Goal: Task Accomplishment & Management: Use online tool/utility

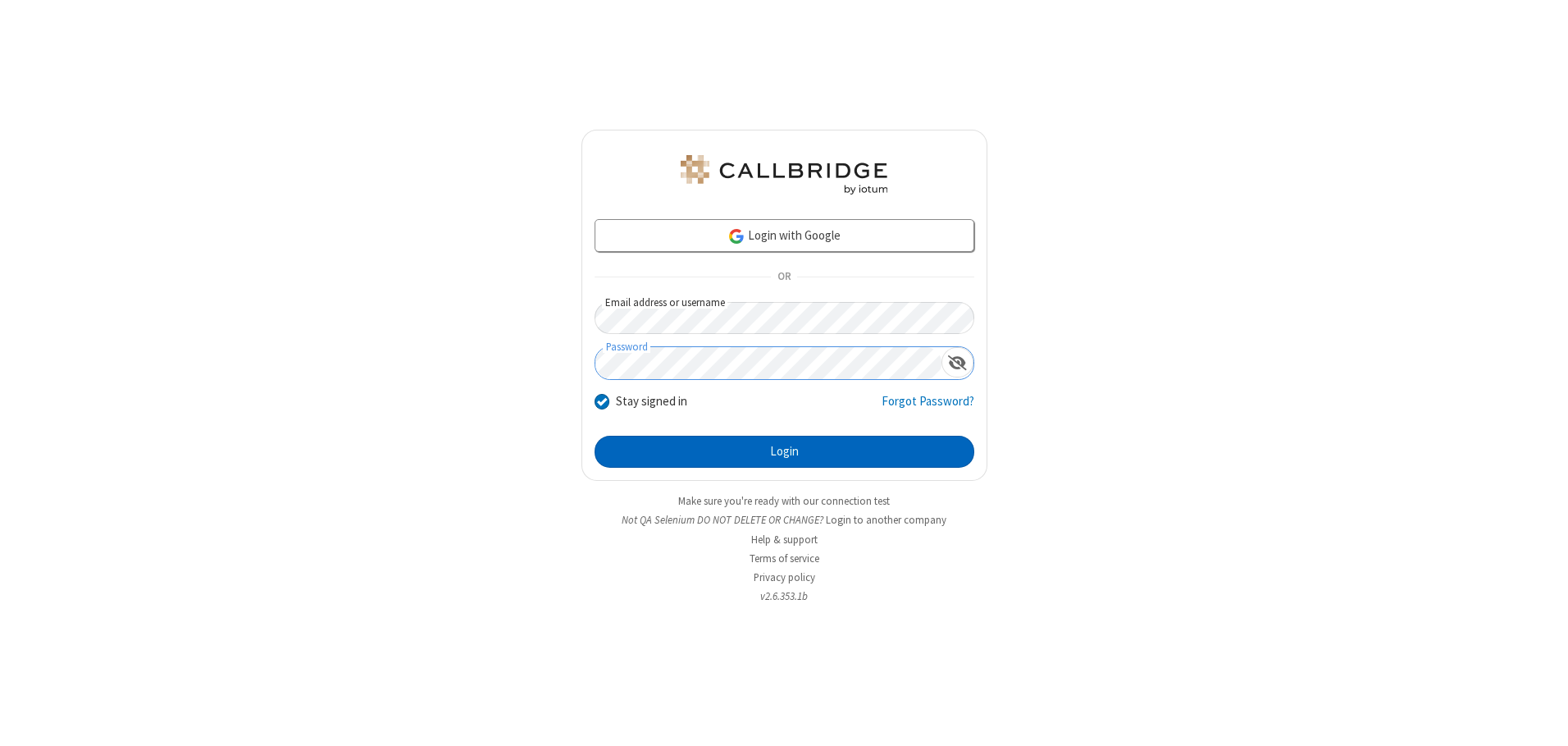
click at [784, 451] on button "Login" at bounding box center [784, 452] width 380 height 33
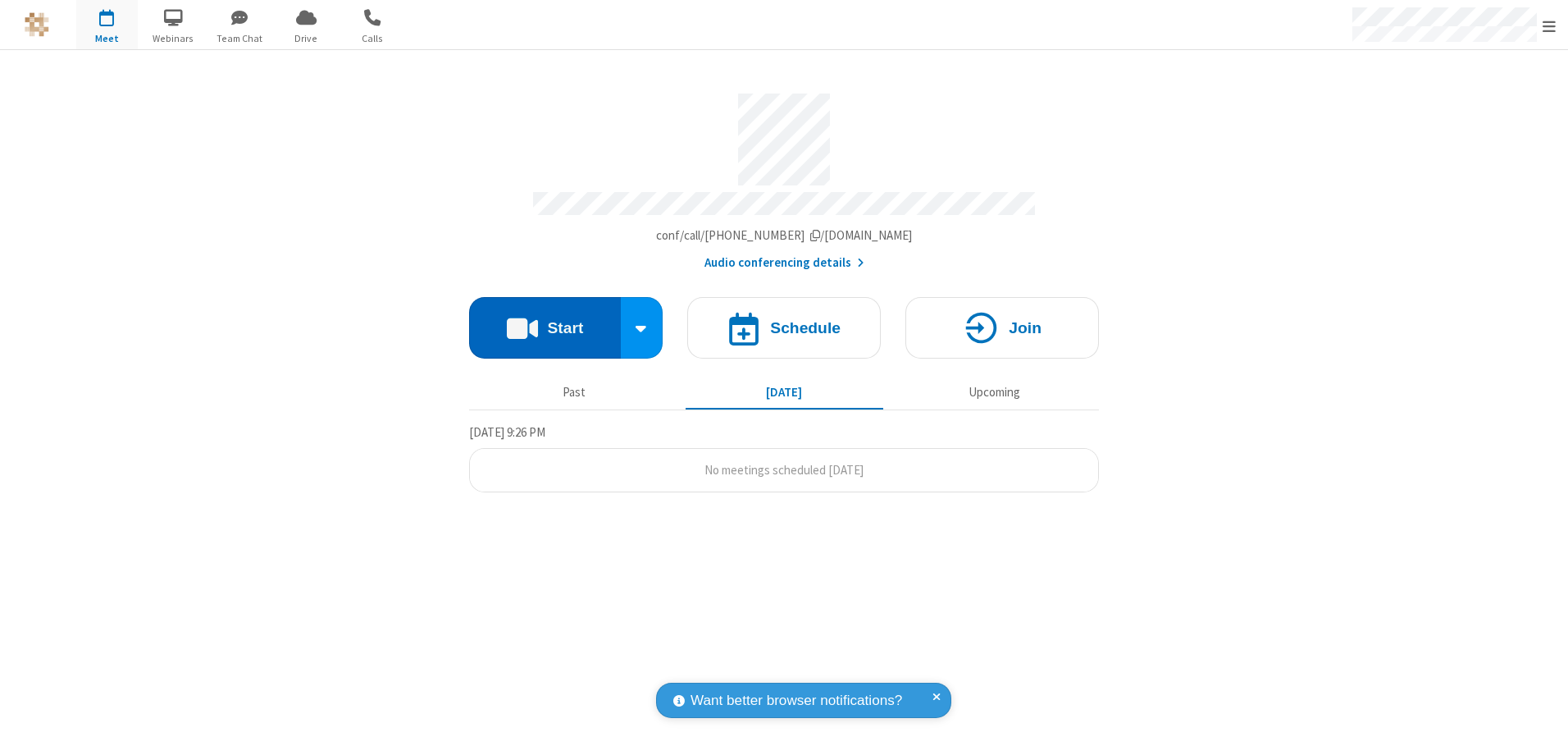
click at [544, 322] on button "Start" at bounding box center [544, 327] width 151 height 61
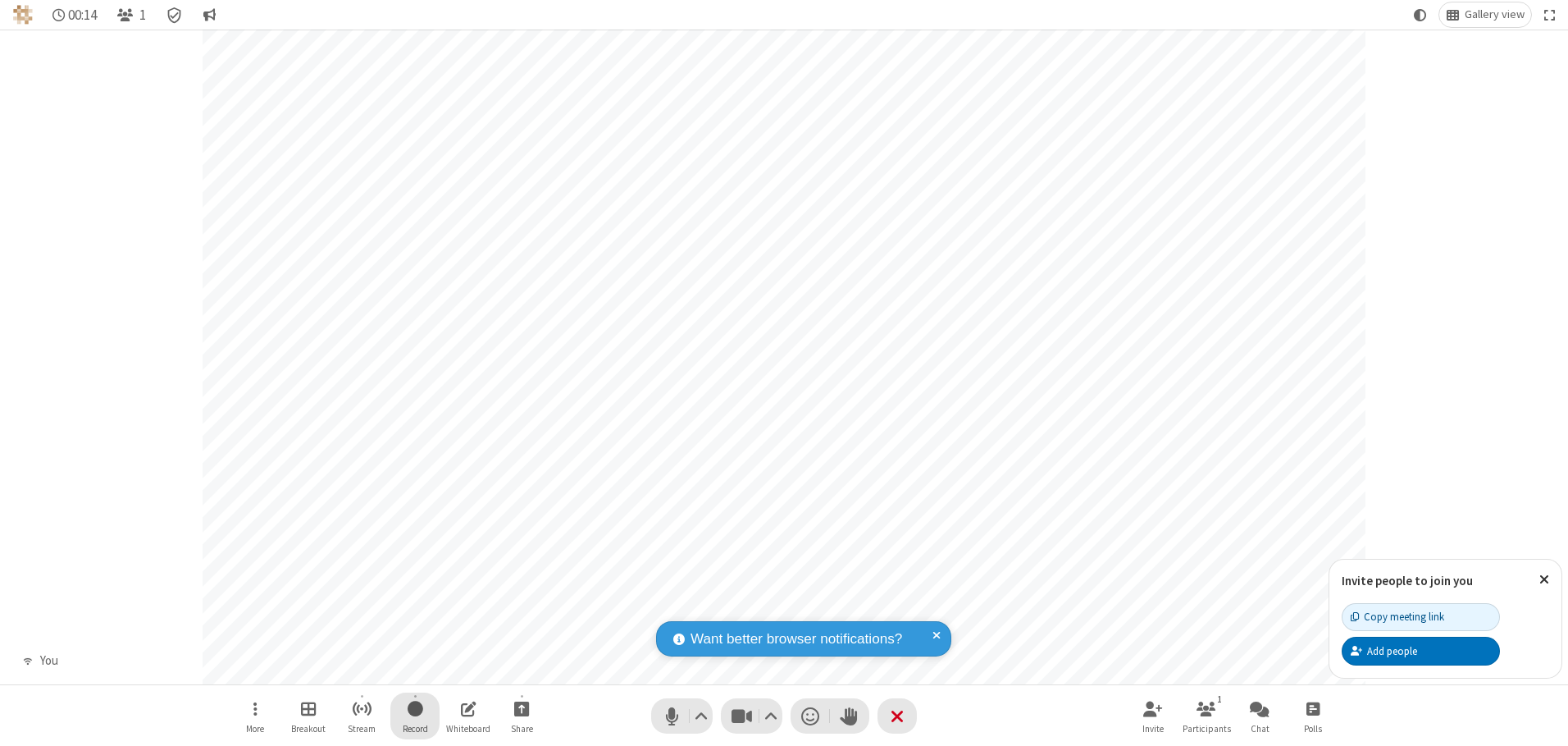
click at [415, 716] on span "Start recording" at bounding box center [414, 708] width 15 height 20
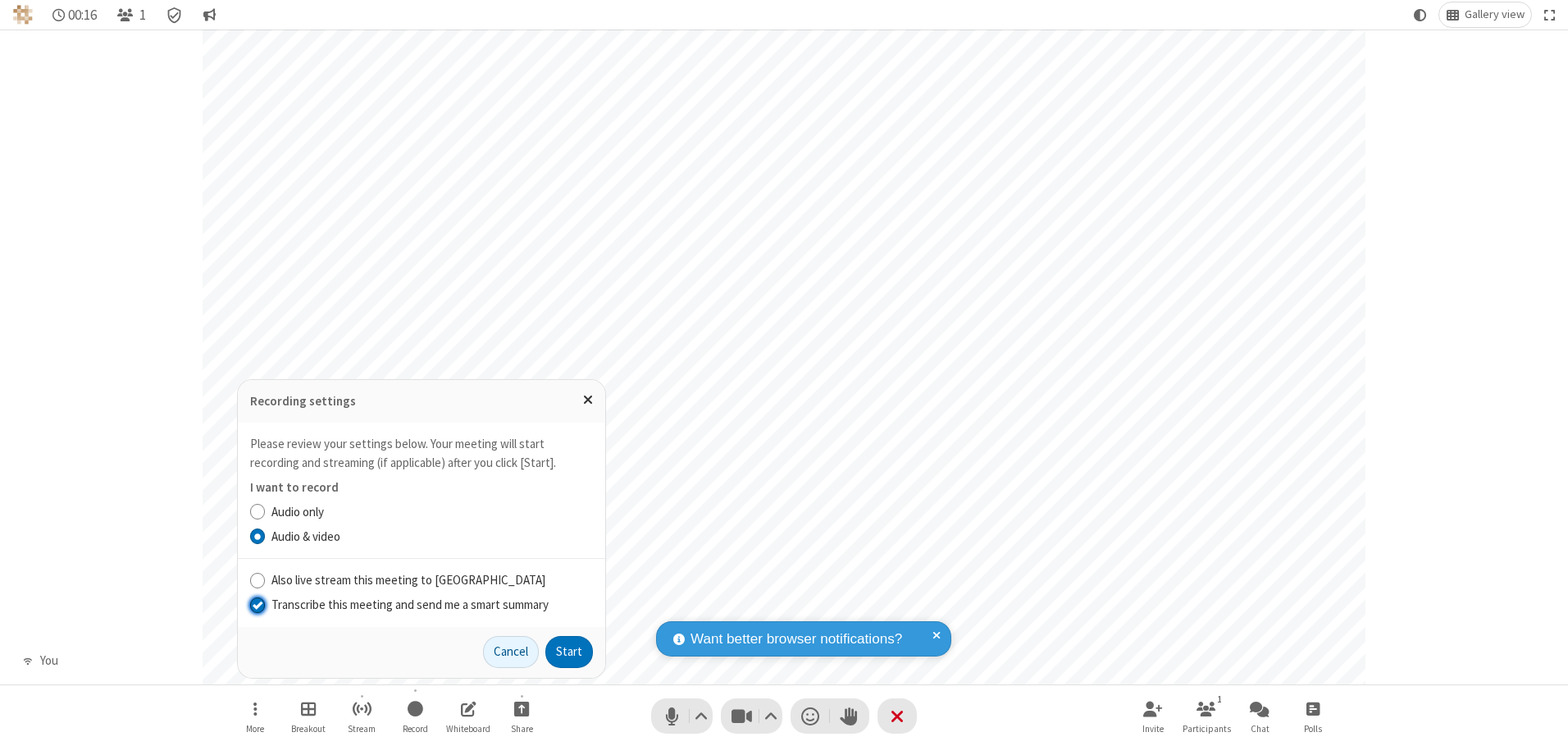
click at [257, 603] on input "Transcribe this meeting and send me a smart summary" at bounding box center [257, 603] width 15 height 17
click at [431, 536] on label "Audio & video" at bounding box center [432, 537] width 322 height 19
click at [265, 536] on input "Audio & video" at bounding box center [257, 536] width 15 height 17
click at [569, 652] on button "Start" at bounding box center [568, 652] width 47 height 33
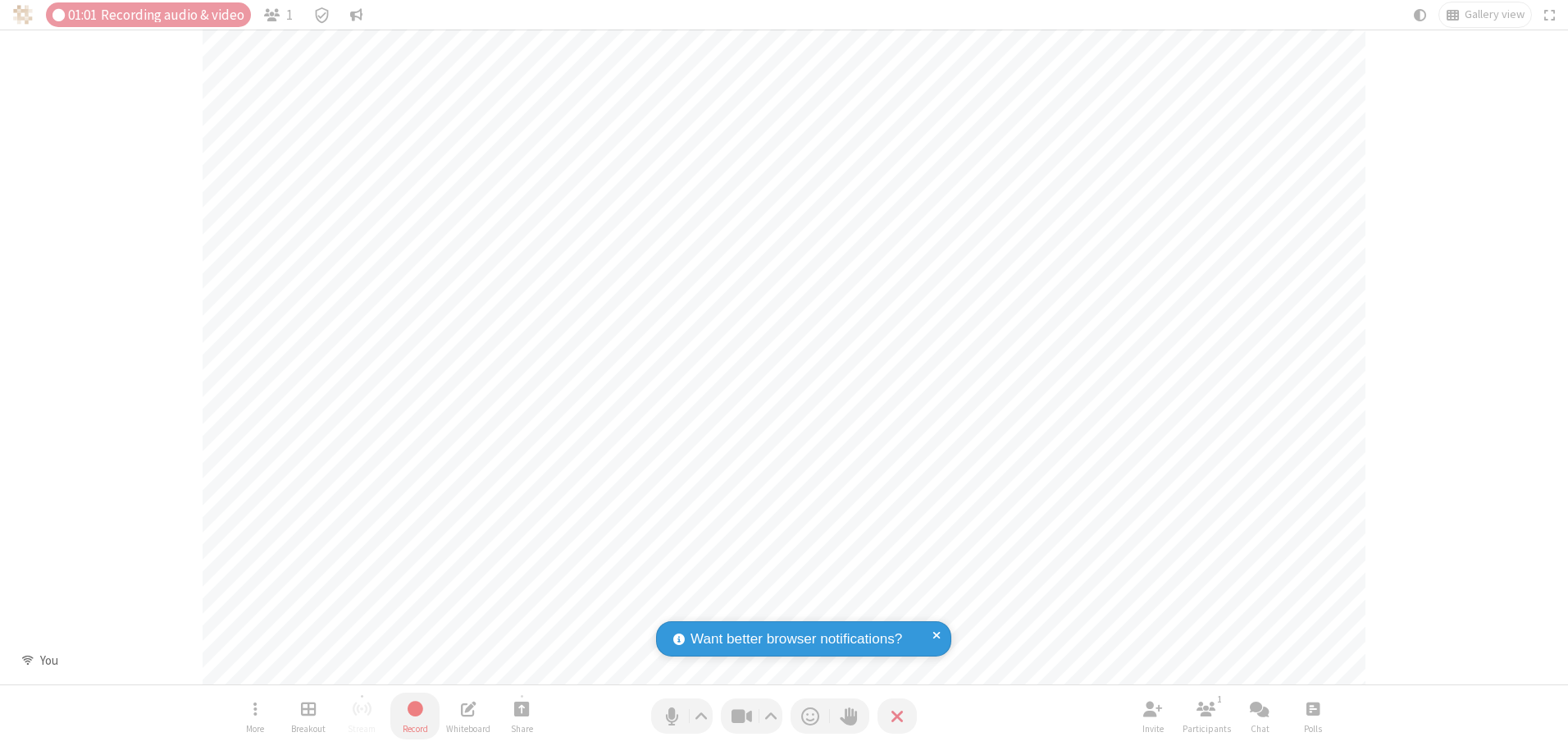
click at [415, 716] on span "Stop recording" at bounding box center [414, 708] width 19 height 20
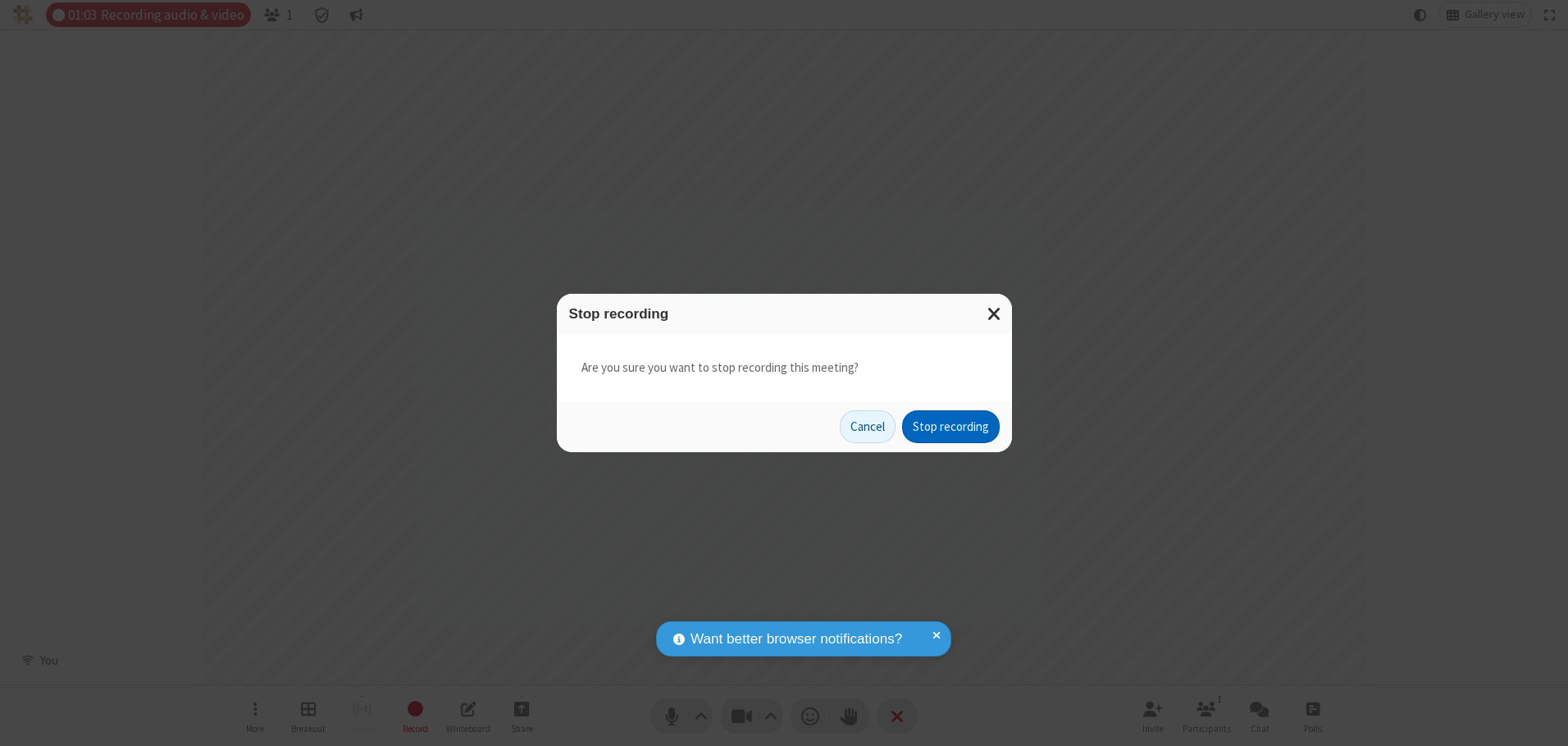
click at [951, 427] on button "Stop recording" at bounding box center [951, 426] width 98 height 33
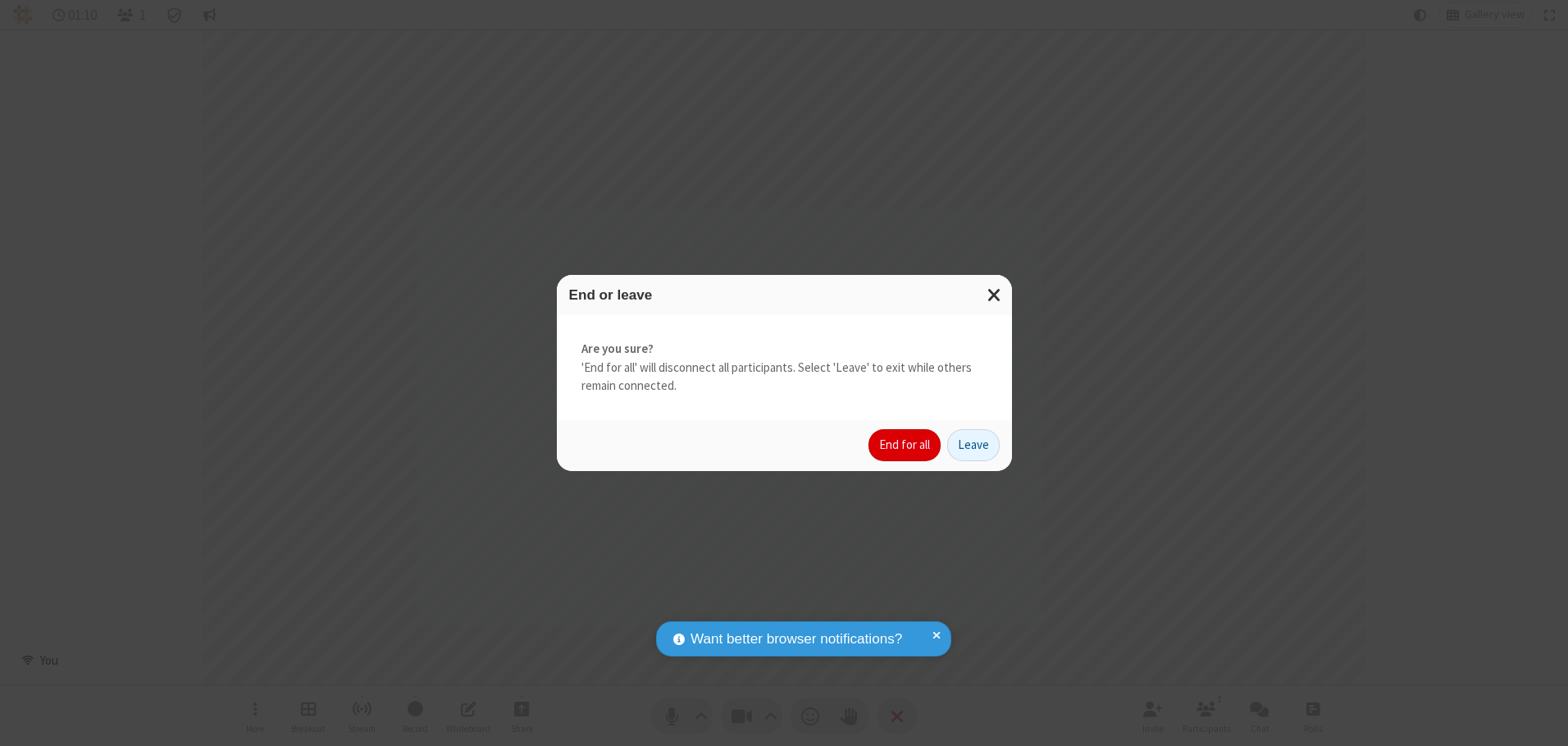
click at [905, 445] on button "End for all" at bounding box center [904, 445] width 72 height 33
